Goal: Navigation & Orientation: Find specific page/section

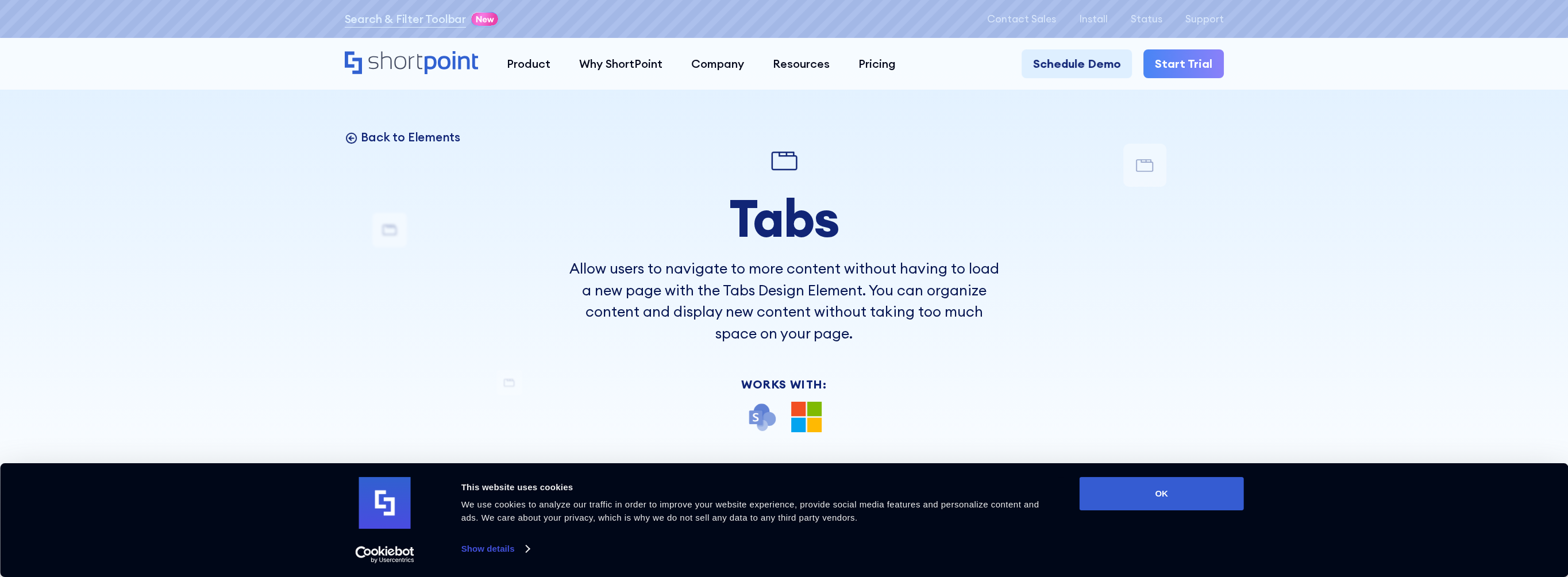
click at [384, 135] on p "Back to Elements" at bounding box center [410, 137] width 99 height 16
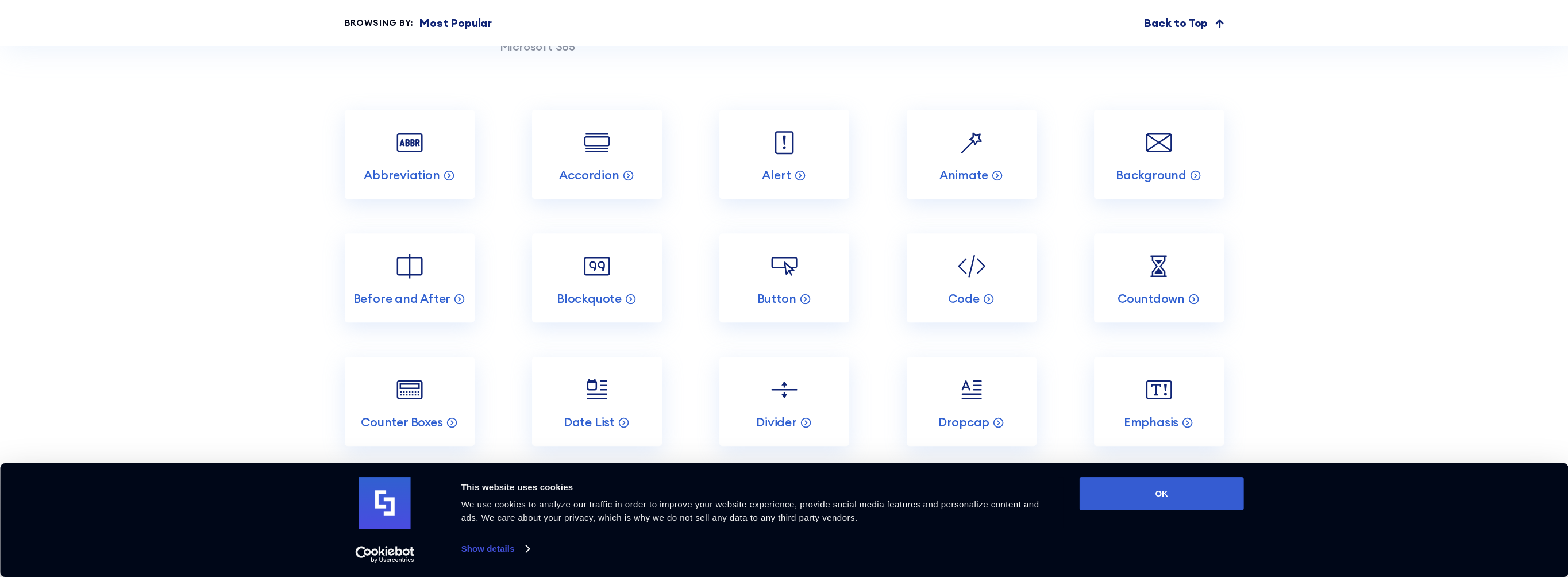
scroll to position [1494, 0]
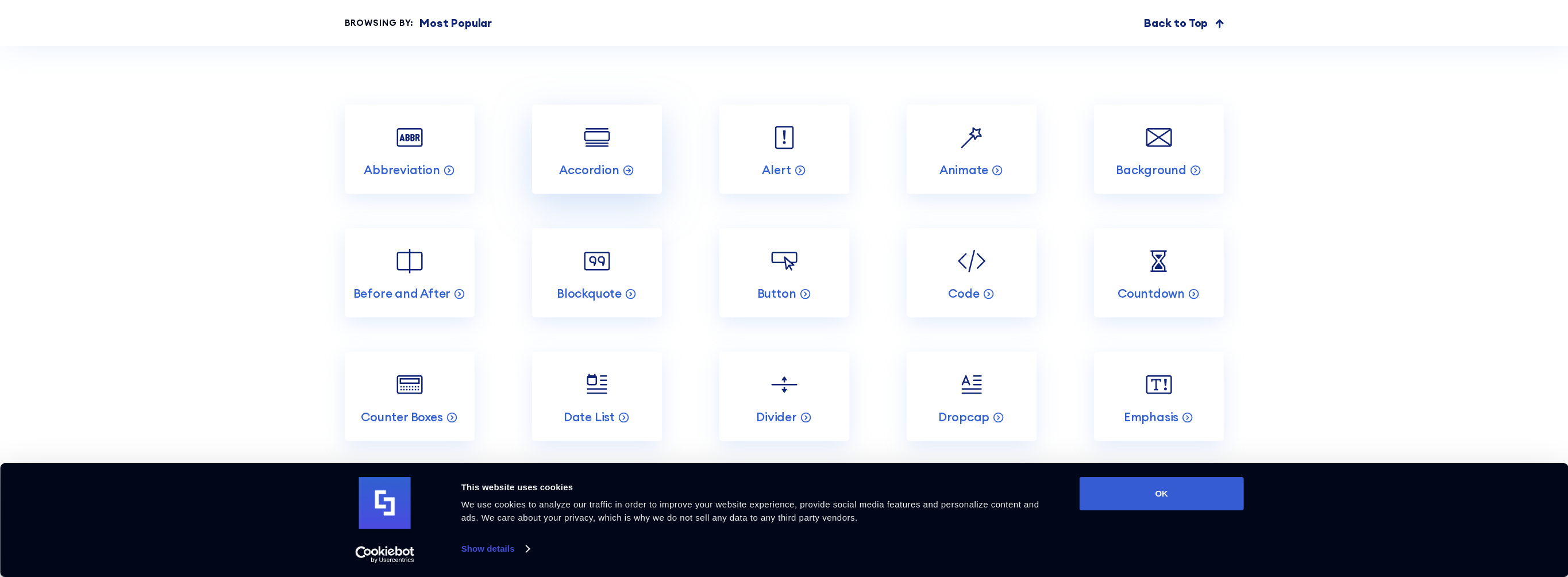
click at [605, 149] on img at bounding box center [597, 137] width 34 height 34
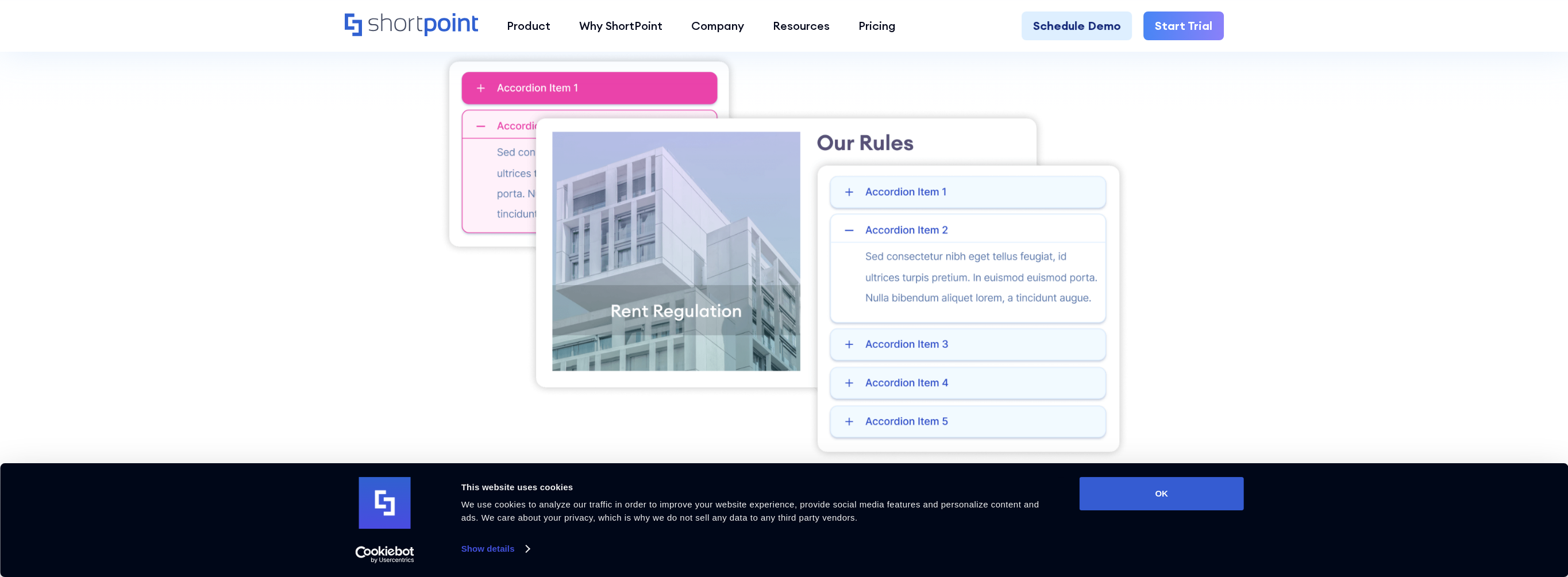
scroll to position [460, 0]
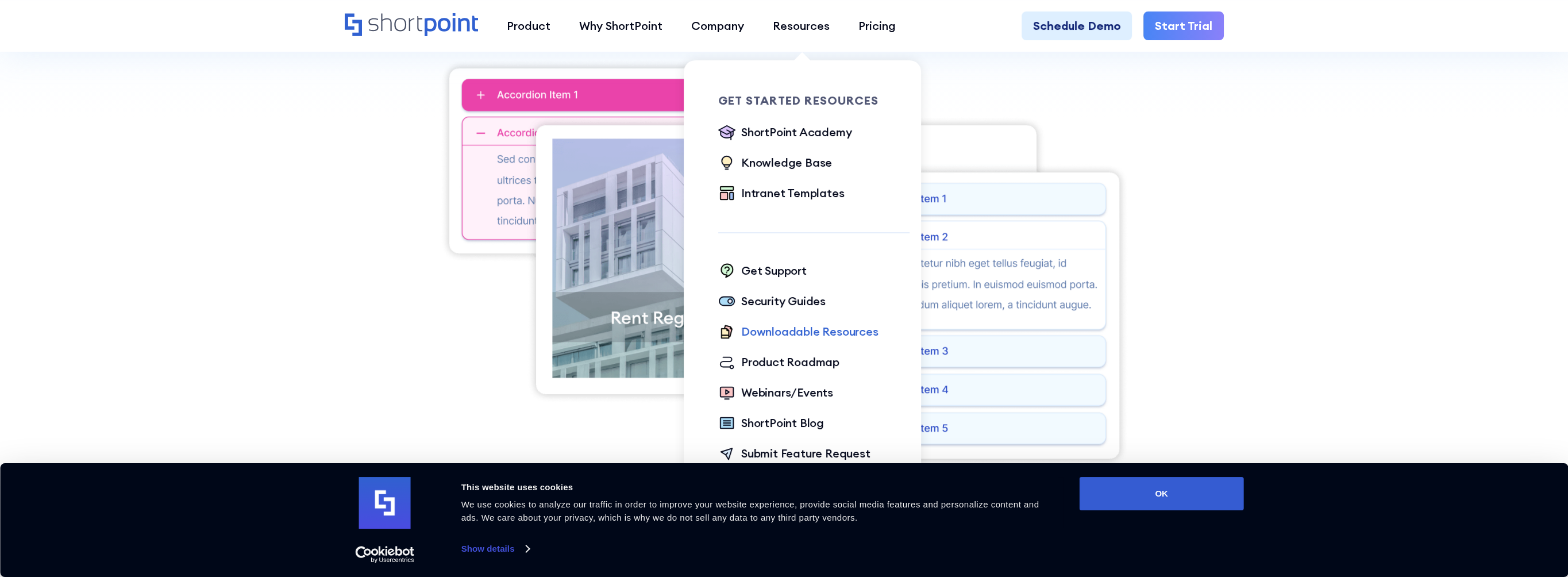
click at [816, 331] on div "Downloadable Resources" at bounding box center [809, 331] width 137 height 17
